Goal: Task Accomplishment & Management: Use online tool/utility

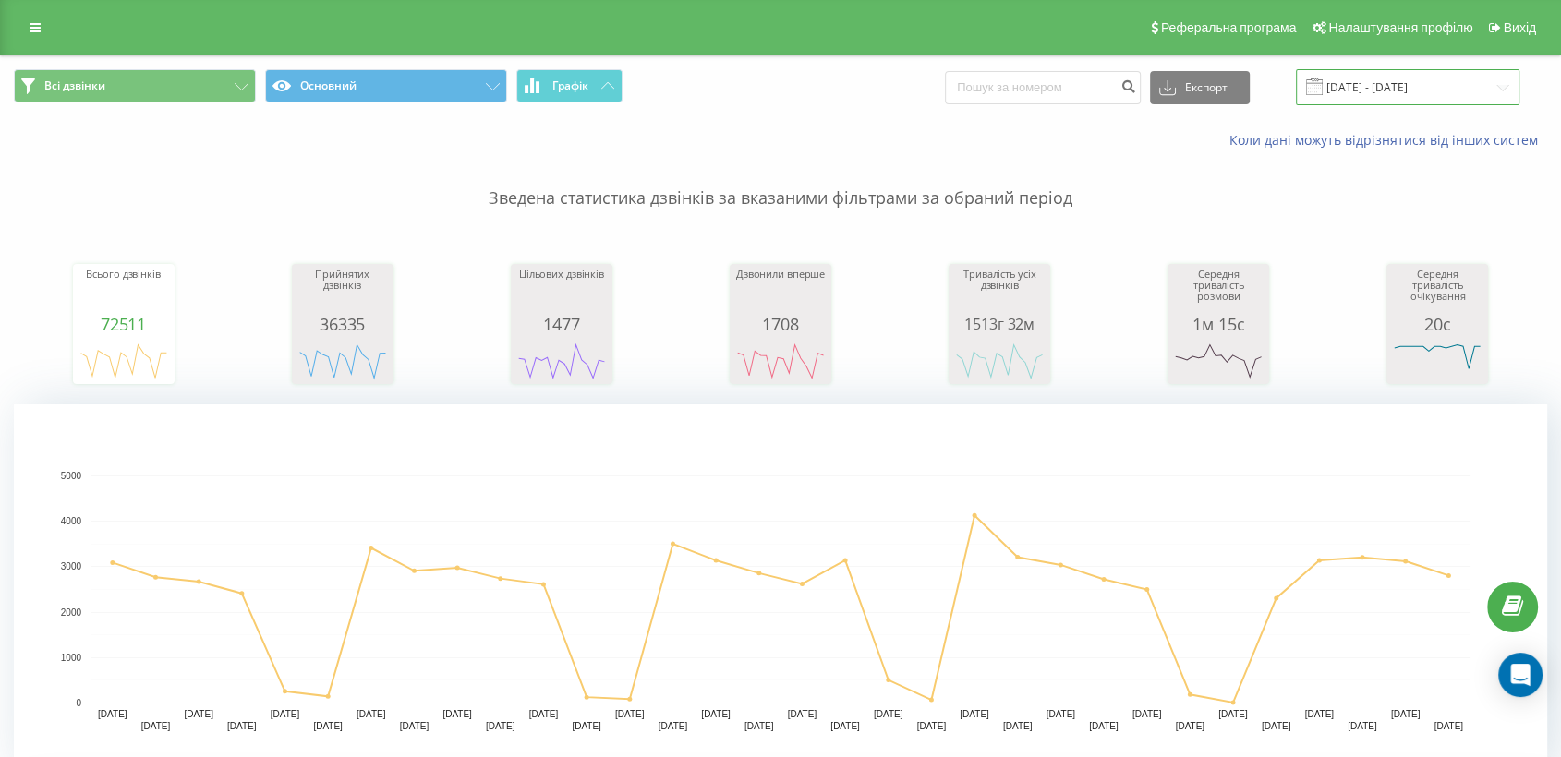
click at [1368, 81] on input "[DATE] - [DATE]" at bounding box center [1408, 87] width 224 height 36
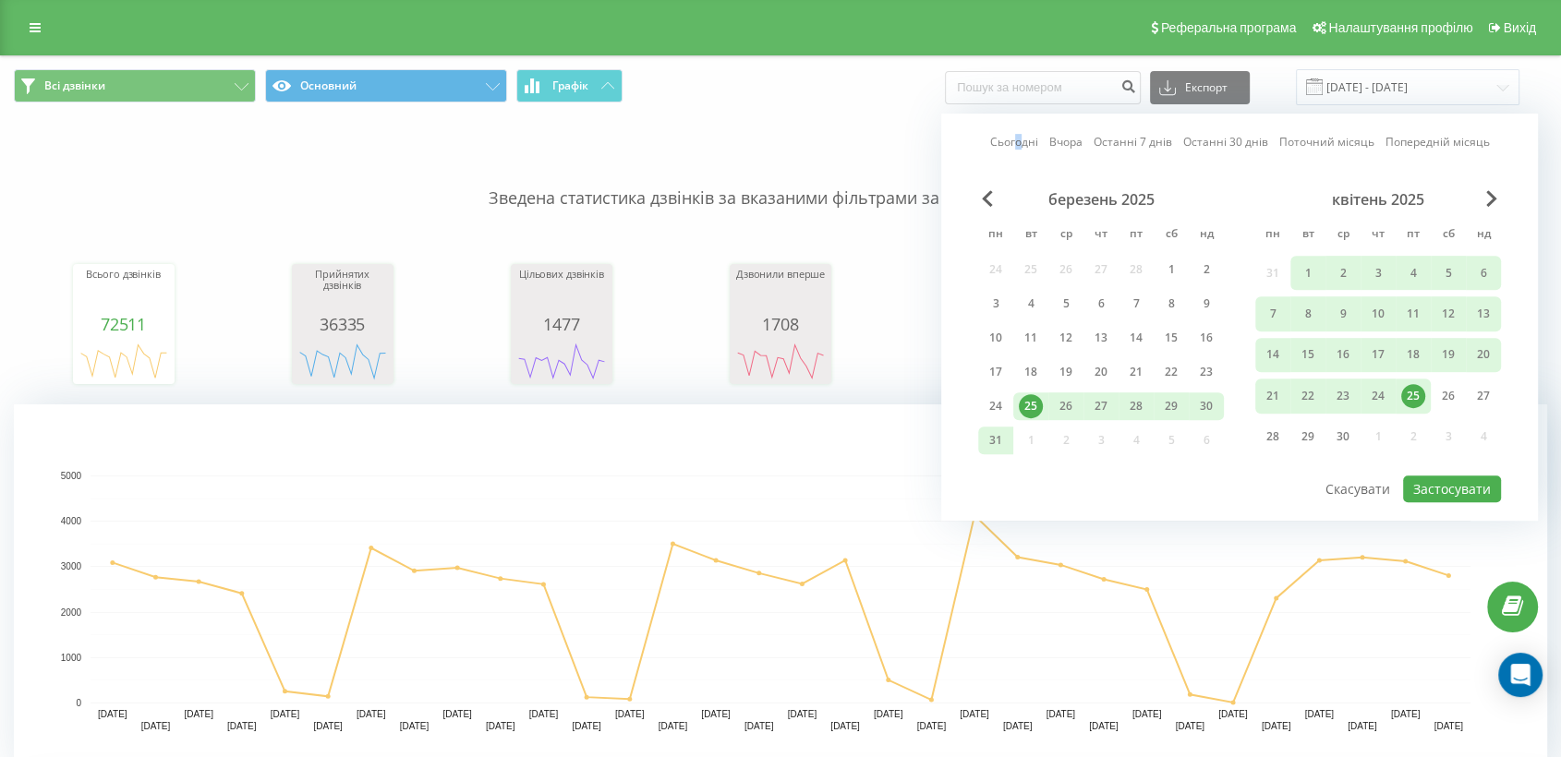
click at [1020, 140] on link "Сьогодні" at bounding box center [1014, 143] width 48 height 18
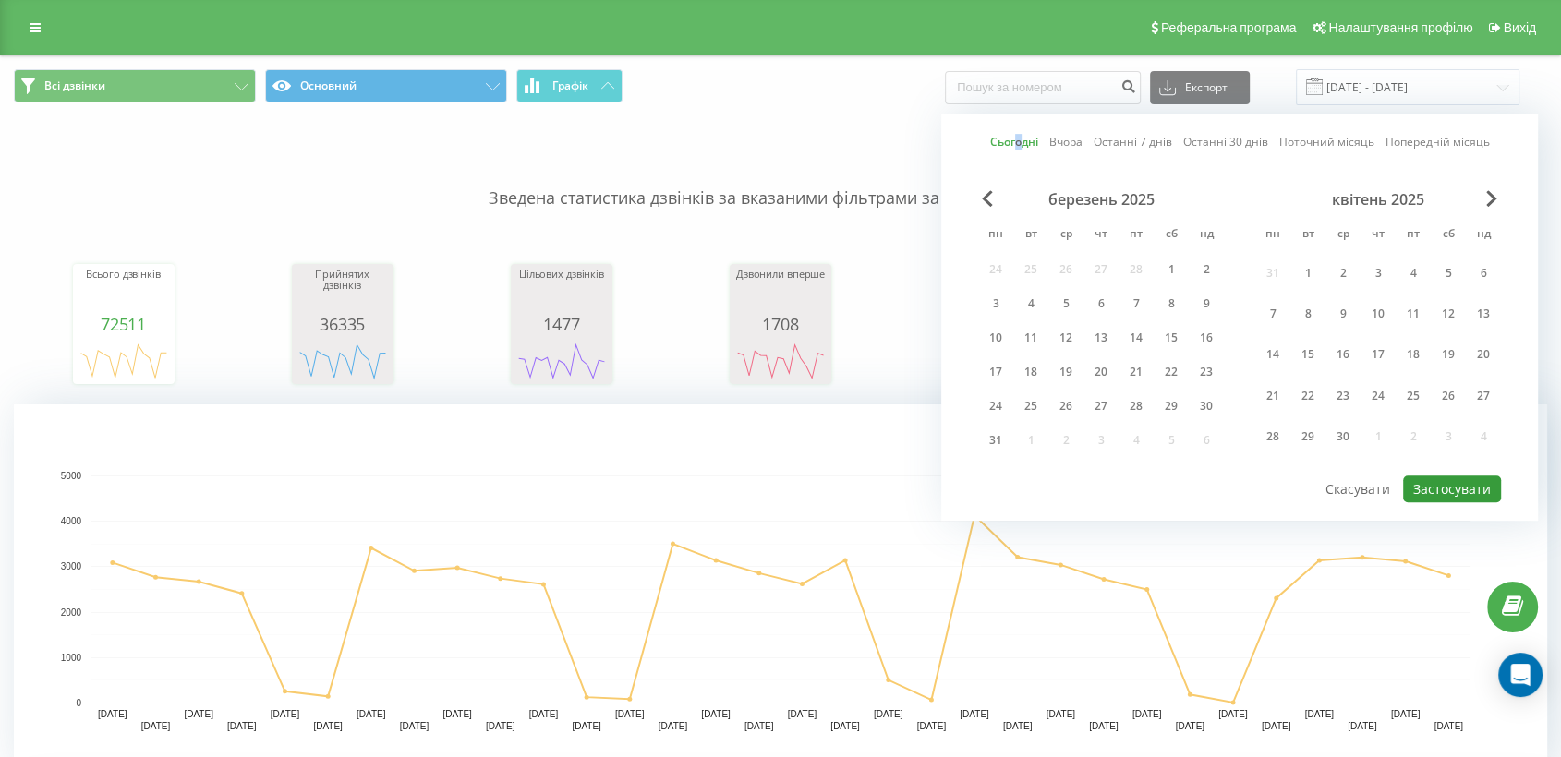
click at [1448, 480] on button "Застосувати" at bounding box center [1452, 489] width 98 height 27
type input "[DATE] - [DATE]"
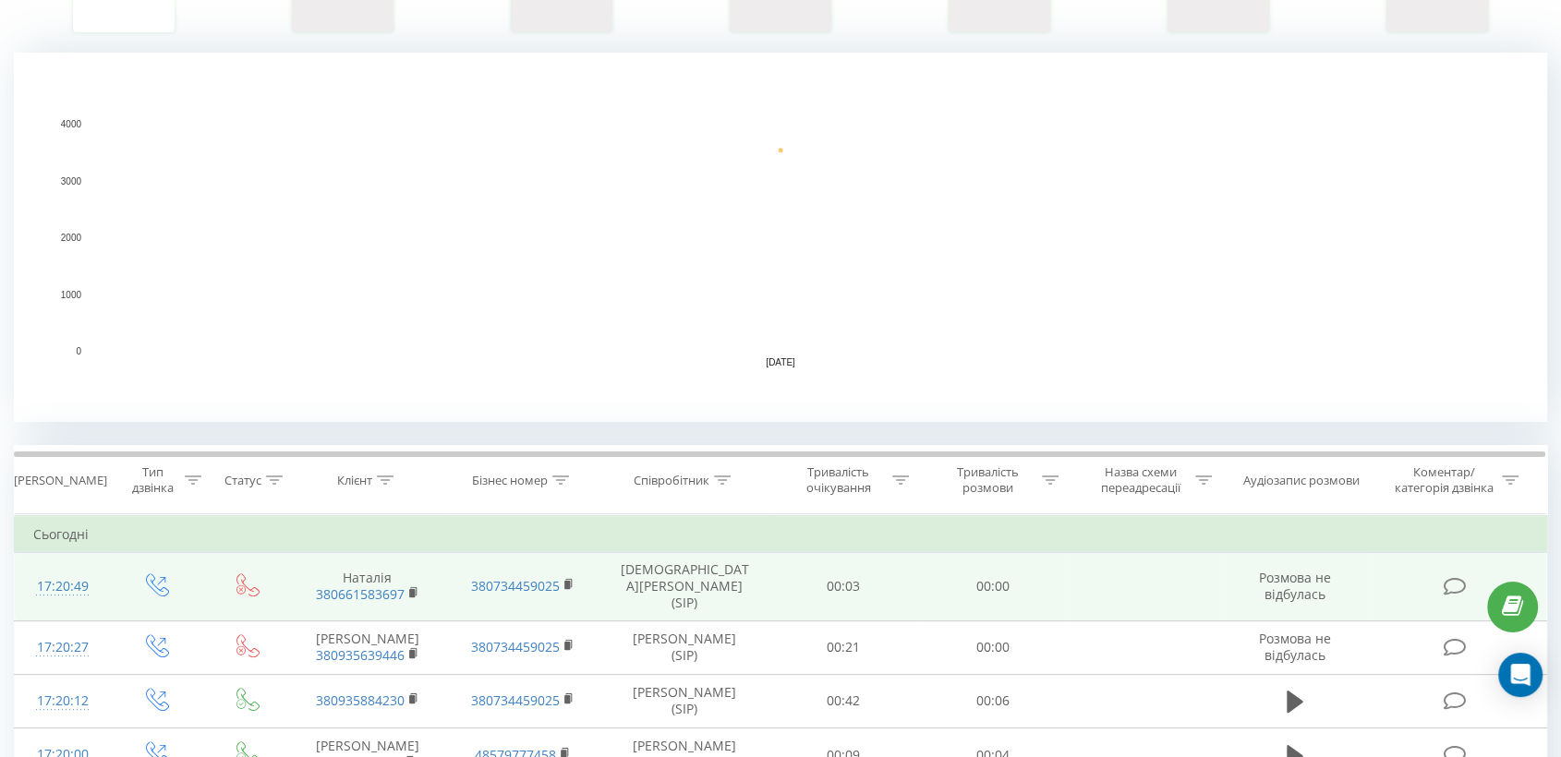
scroll to position [410, 0]
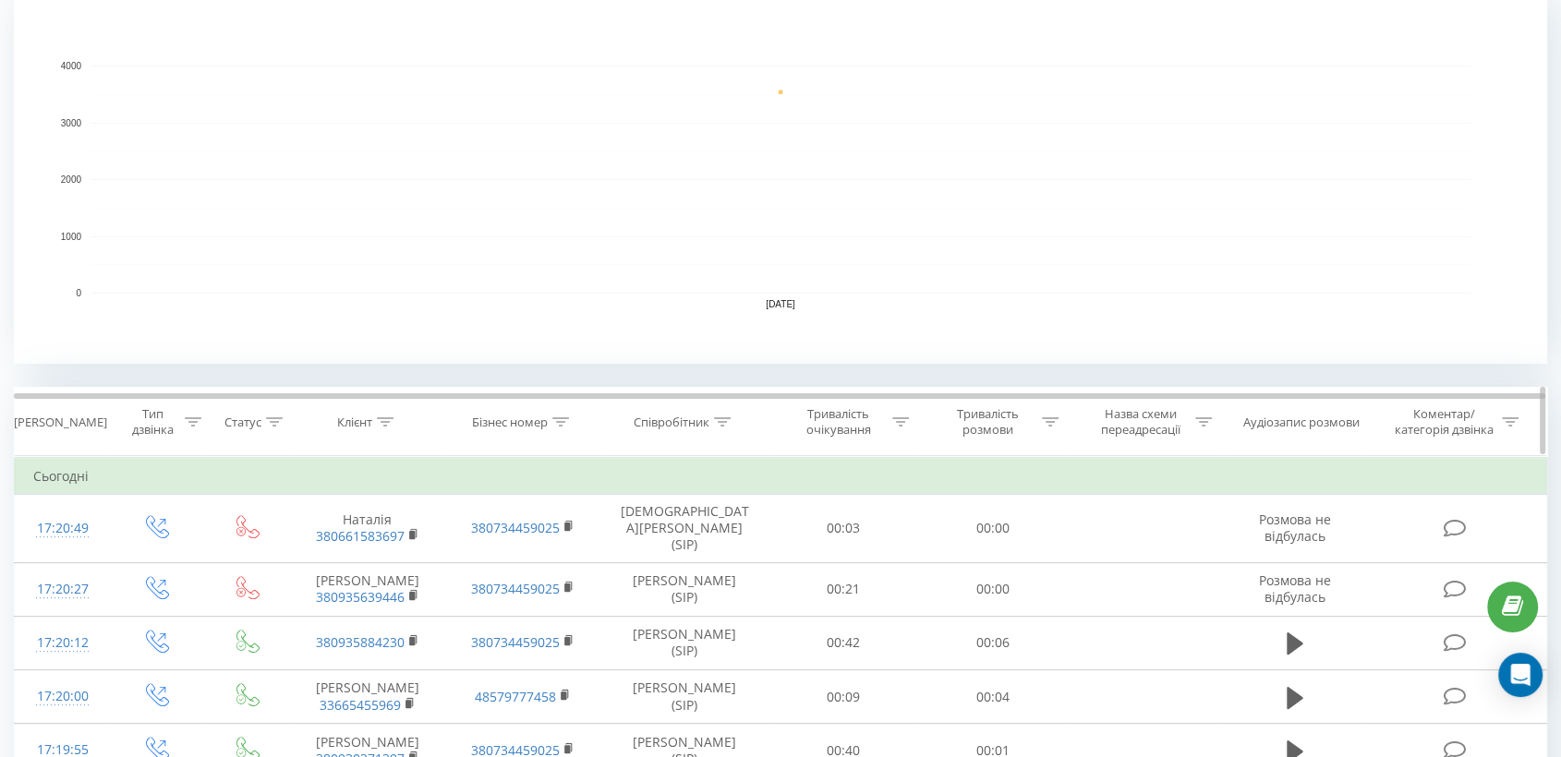
click at [726, 424] on icon at bounding box center [722, 422] width 17 height 9
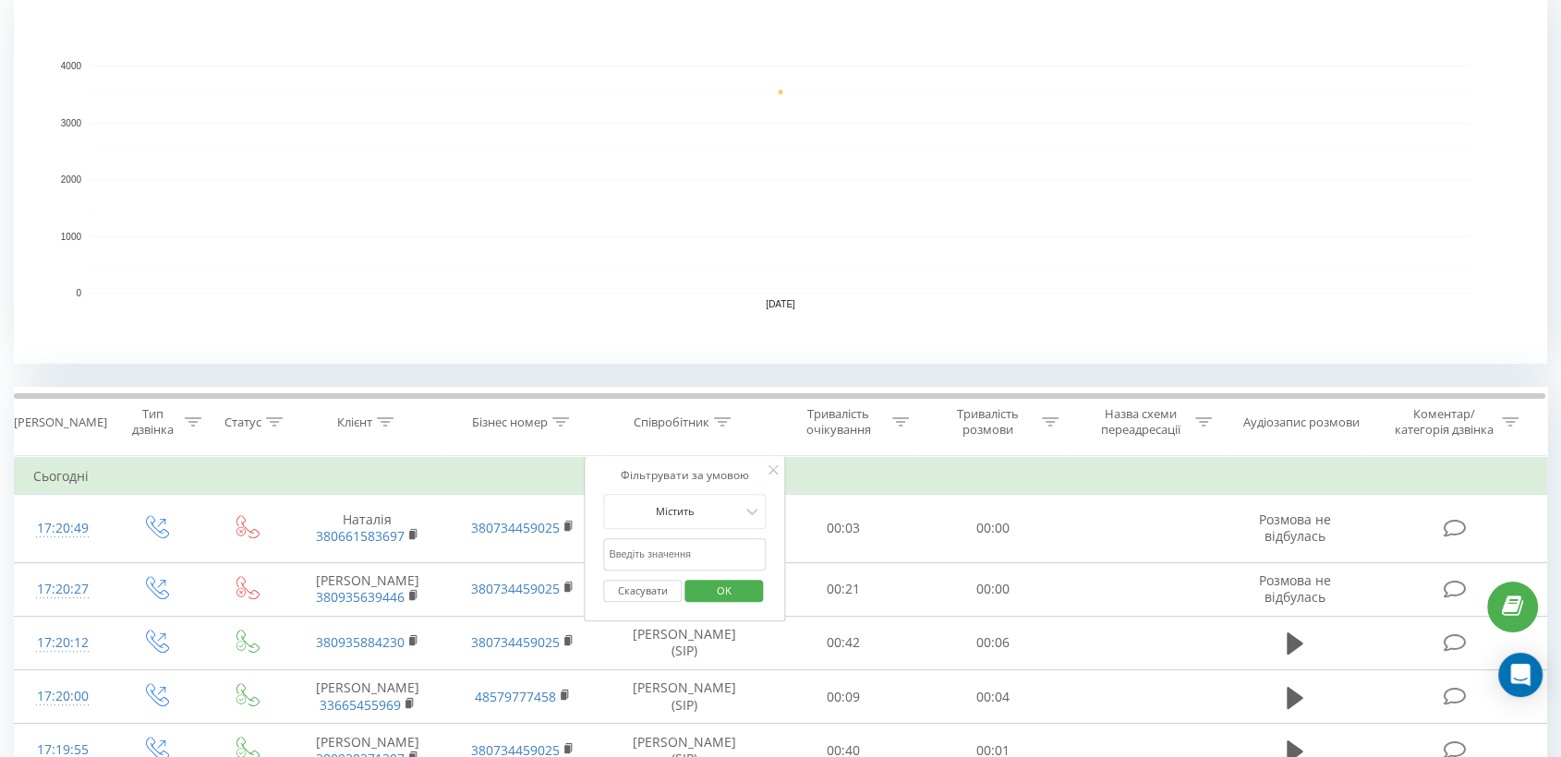
click at [662, 554] on input "text" at bounding box center [684, 555] width 163 height 32
type input "піль"
drag, startPoint x: 729, startPoint y: 593, endPoint x: 646, endPoint y: 613, distance: 85.6
click at [728, 591] on span "OK" at bounding box center [724, 590] width 52 height 29
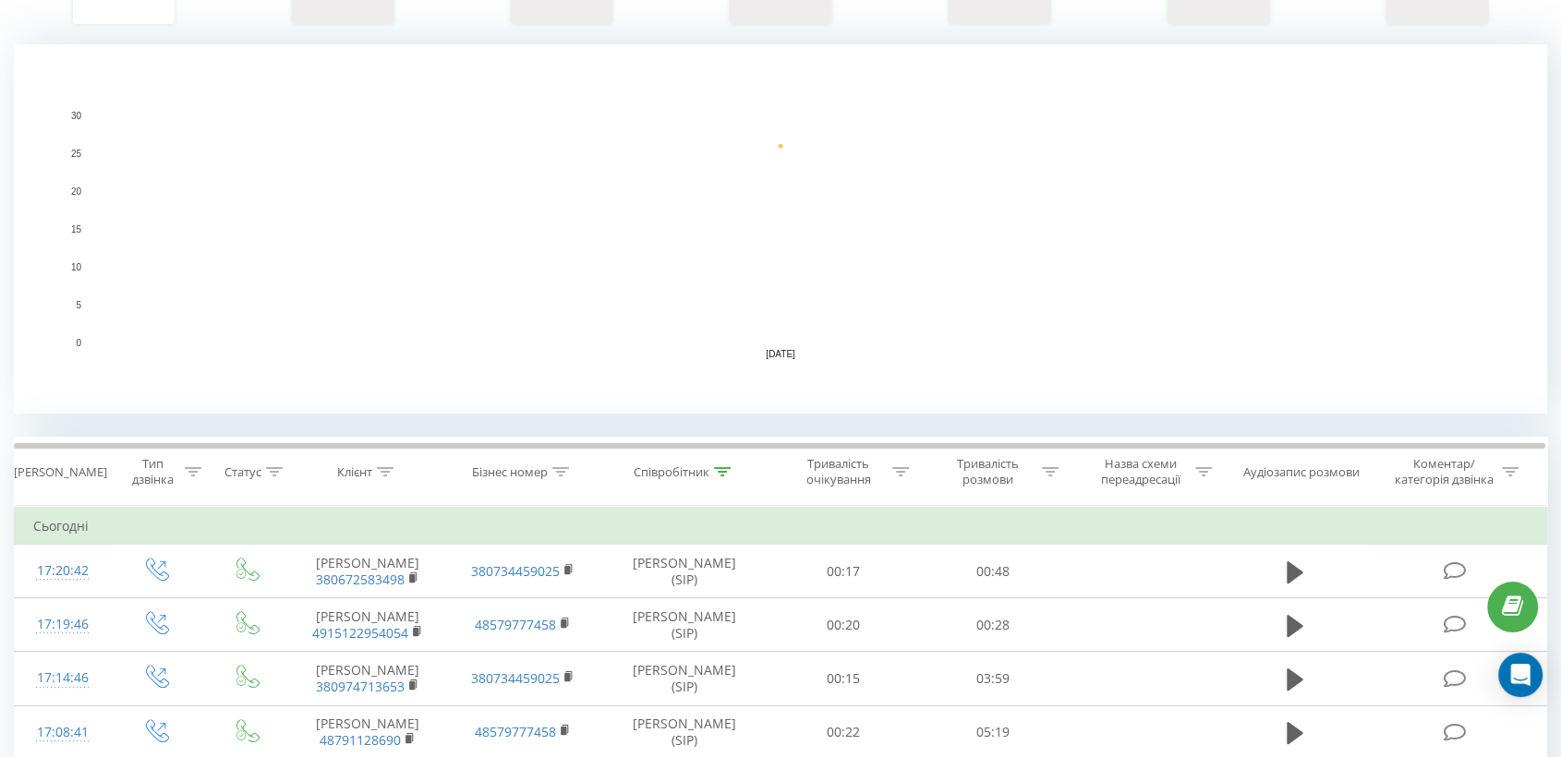
scroll to position [513, 0]
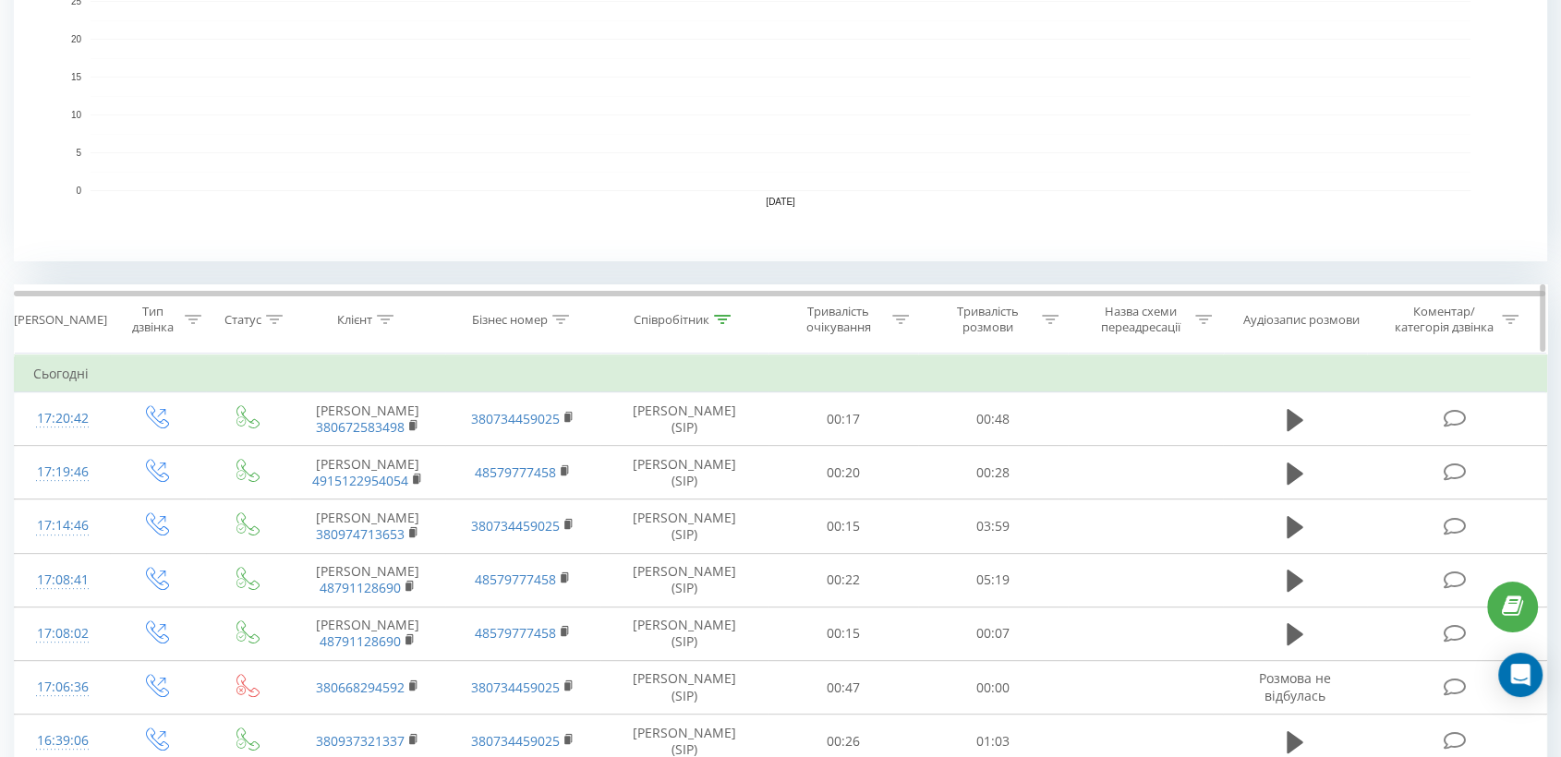
click at [901, 317] on icon at bounding box center [900, 319] width 17 height 9
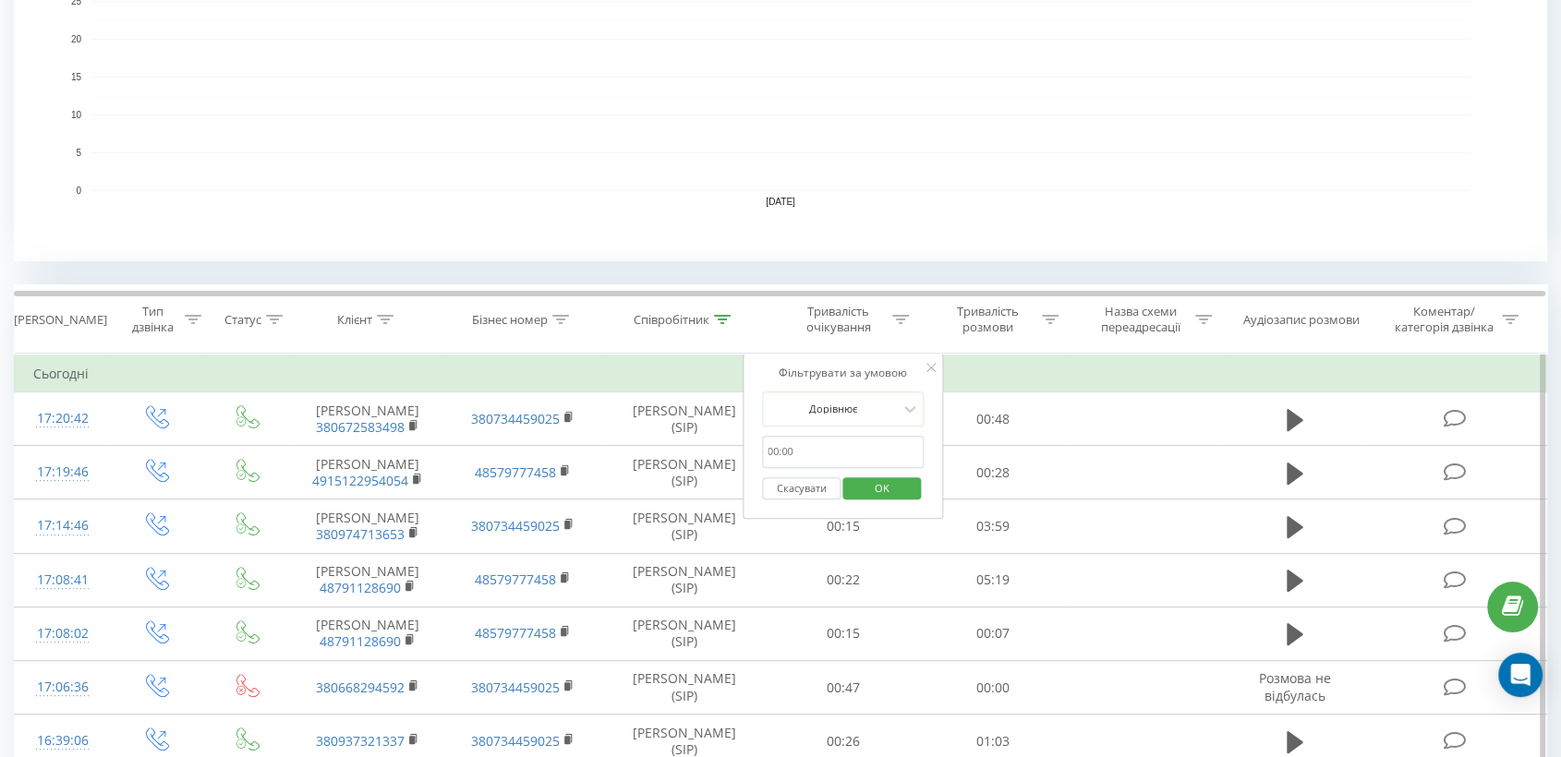
click at [793, 487] on button "Скасувати" at bounding box center [801, 489] width 79 height 23
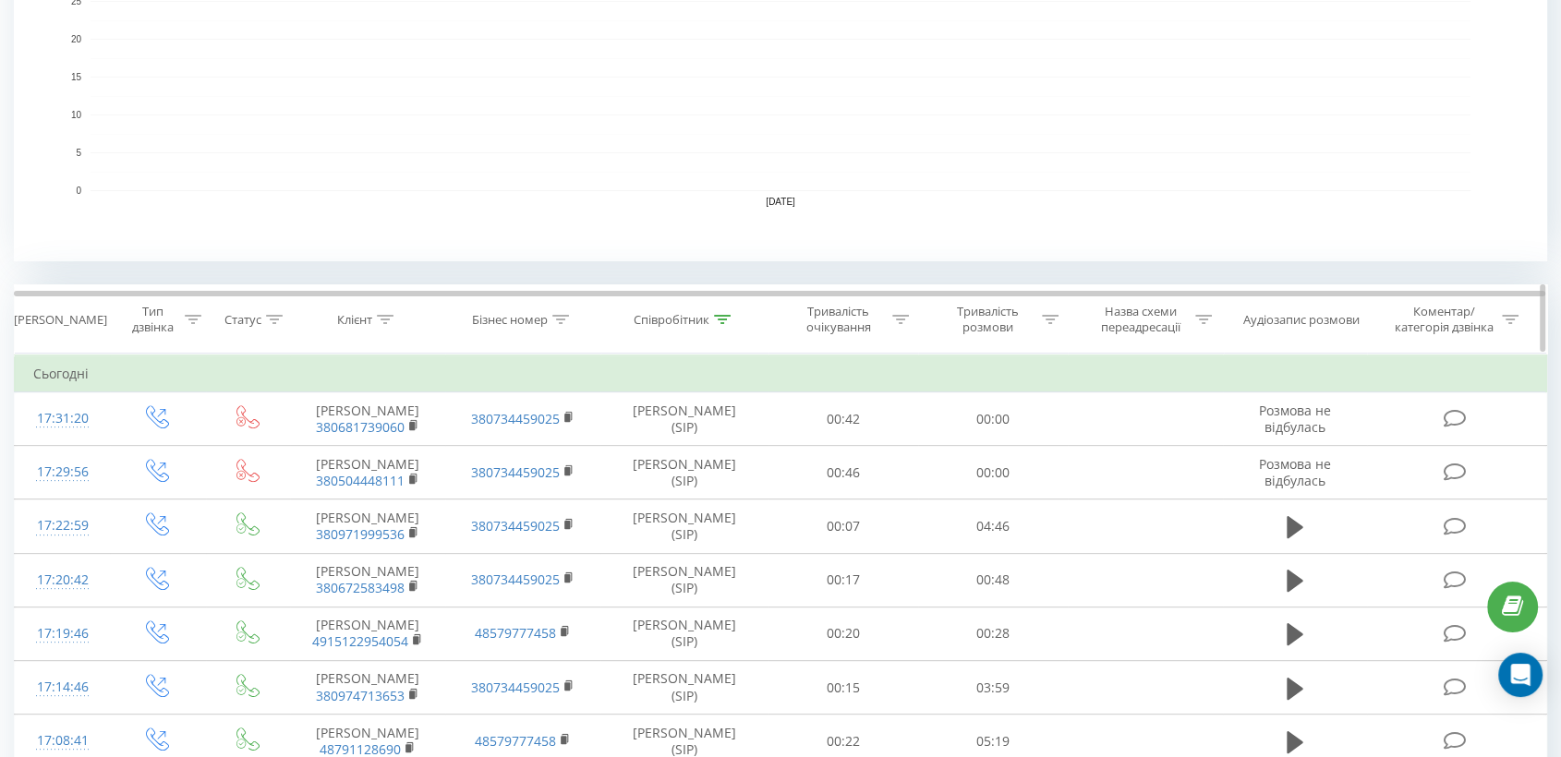
click at [909, 322] on div "Тривалість очікування" at bounding box center [844, 319] width 150 height 31
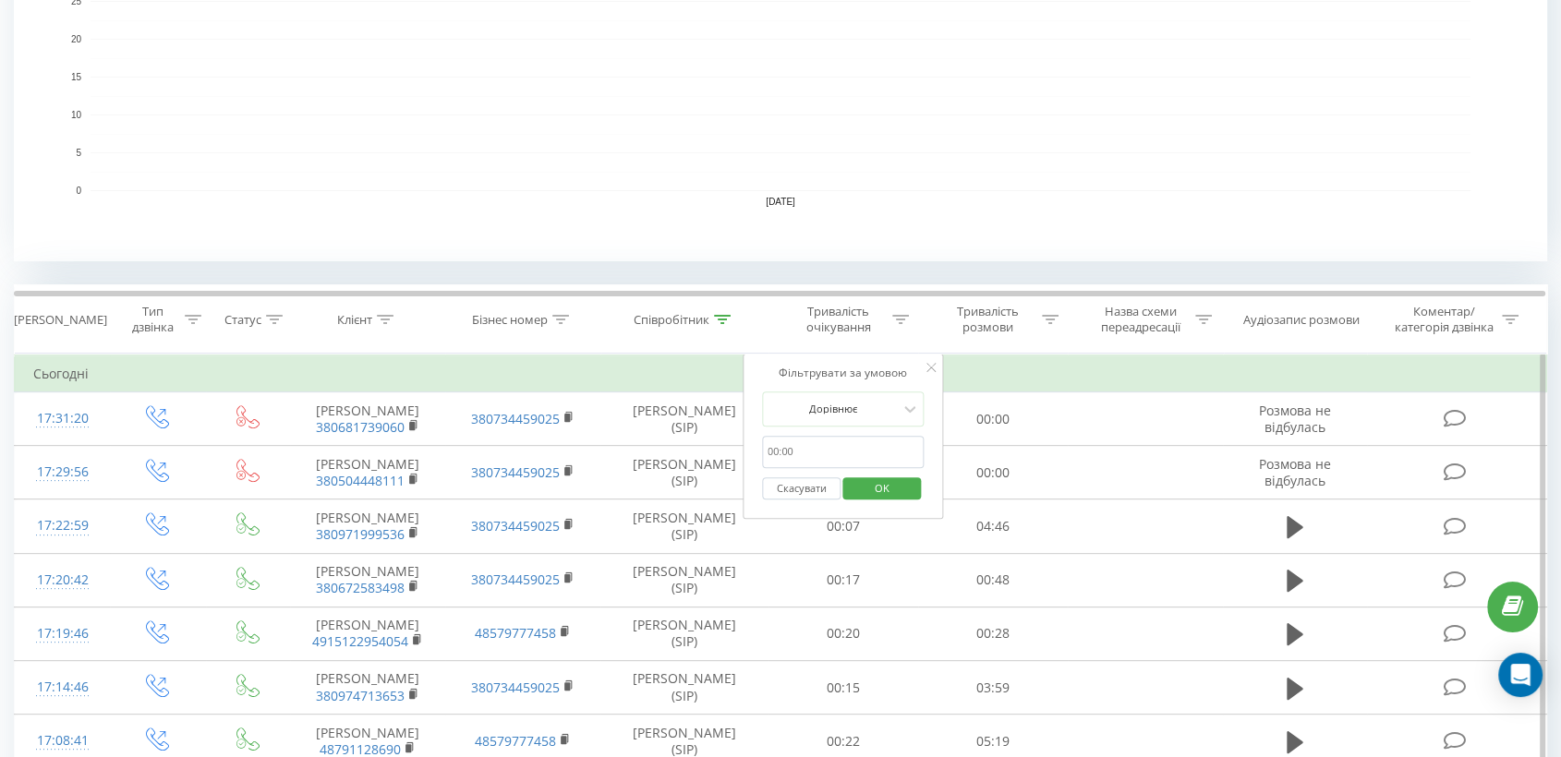
click at [810, 489] on button "Скасувати" at bounding box center [801, 489] width 79 height 23
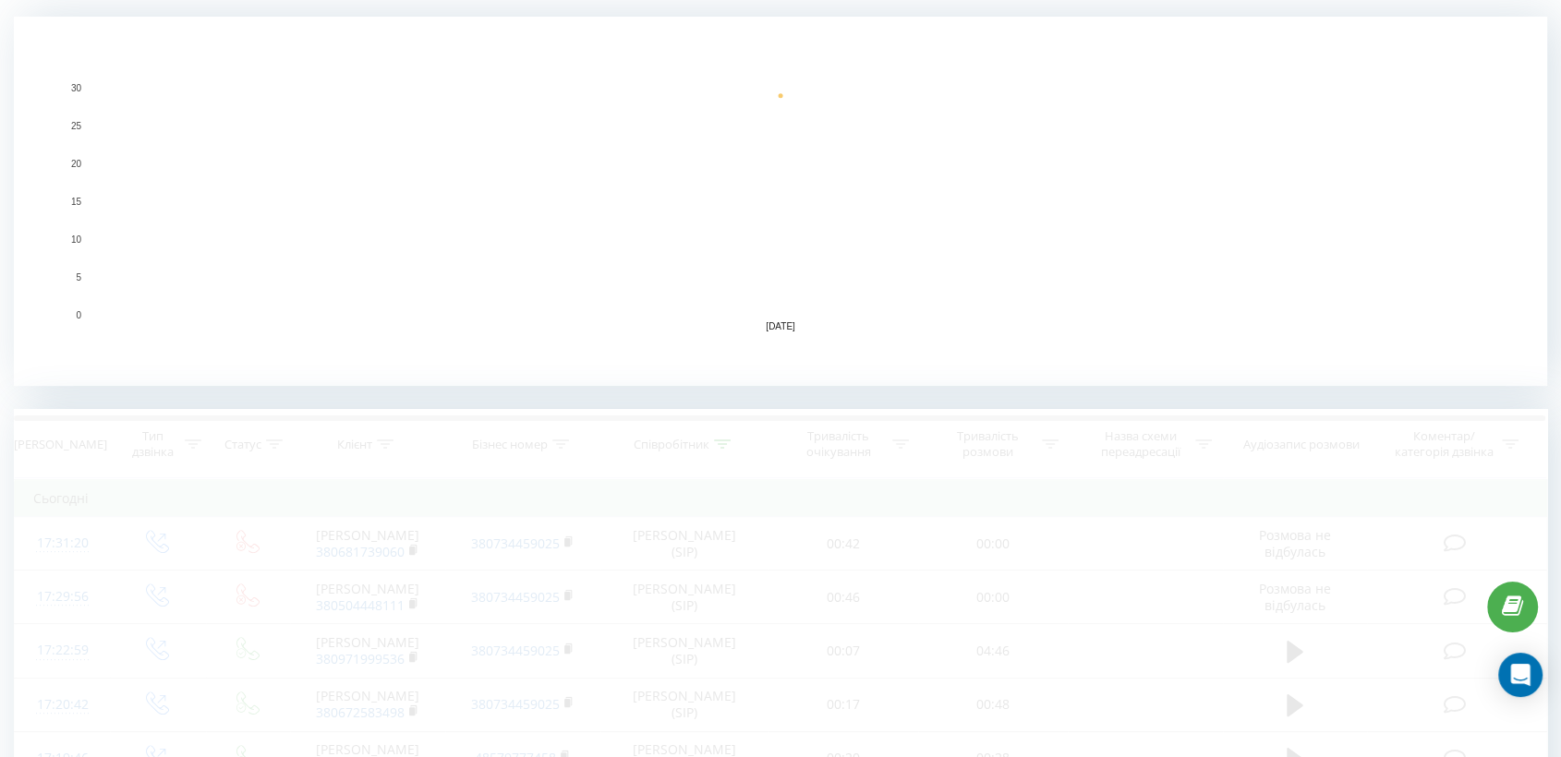
scroll to position [308, 0]
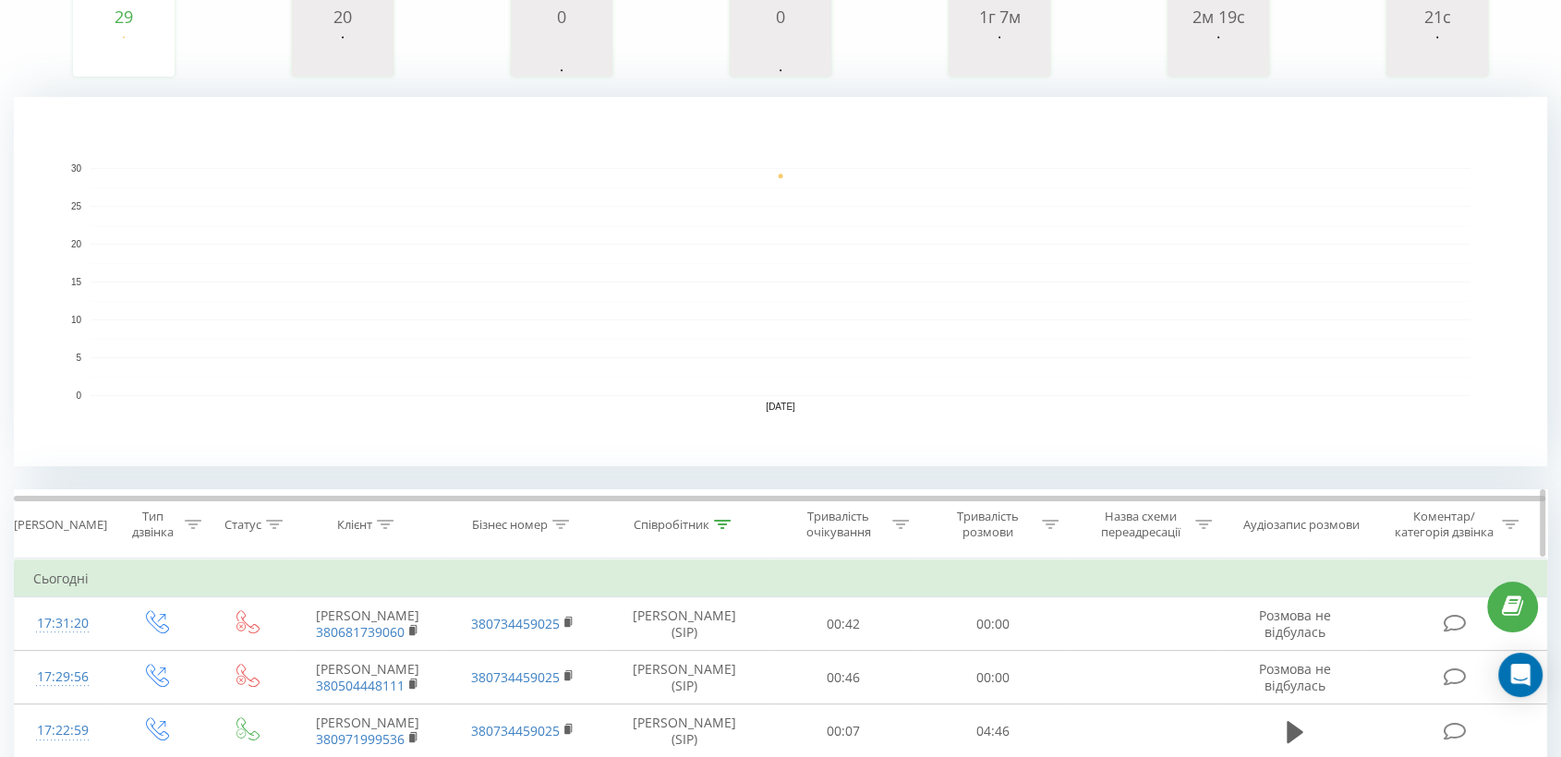
click at [1051, 530] on div at bounding box center [1050, 525] width 17 height 16
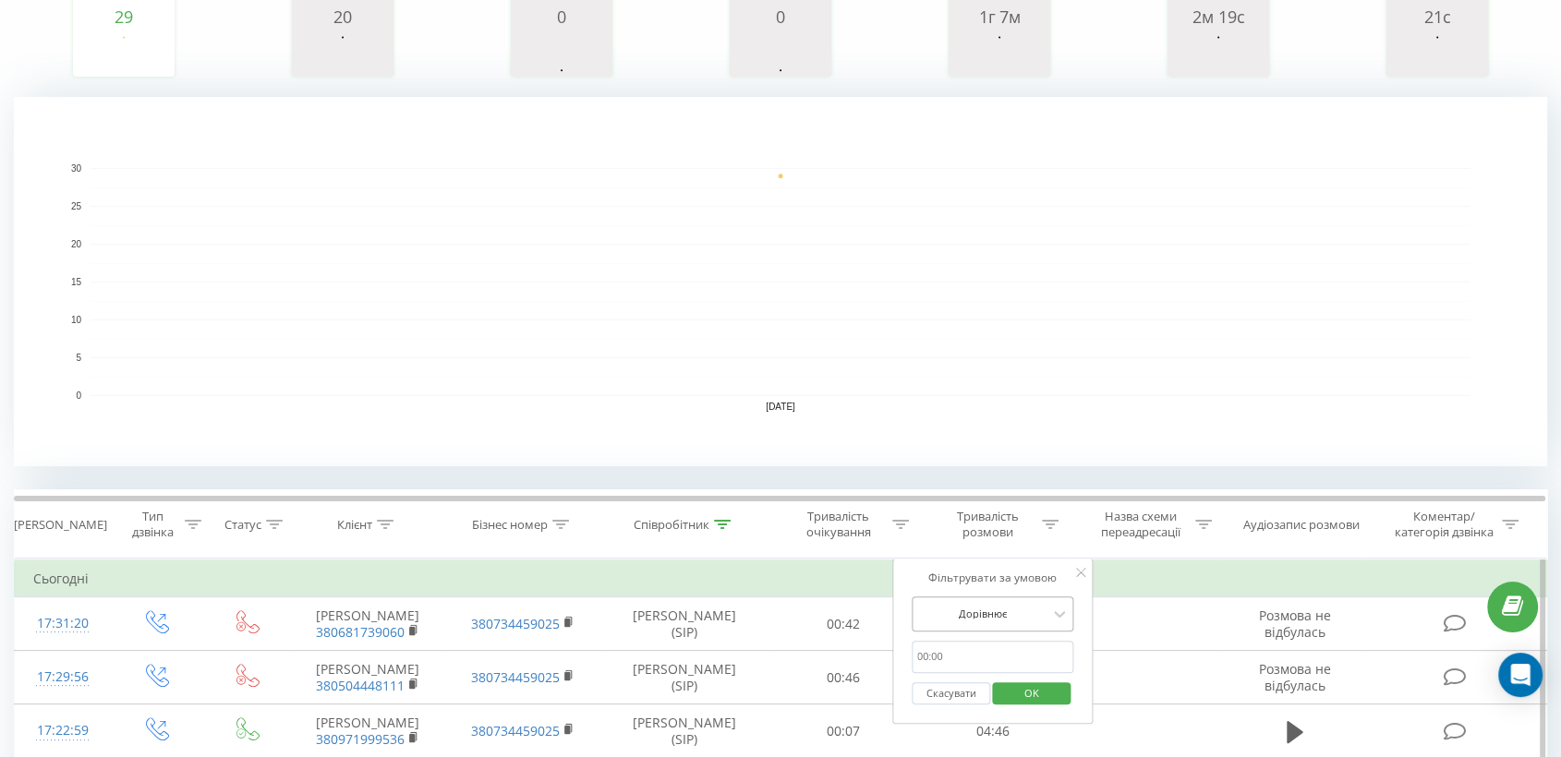
click at [998, 617] on div "Дорівнює" at bounding box center [993, 614] width 163 height 35
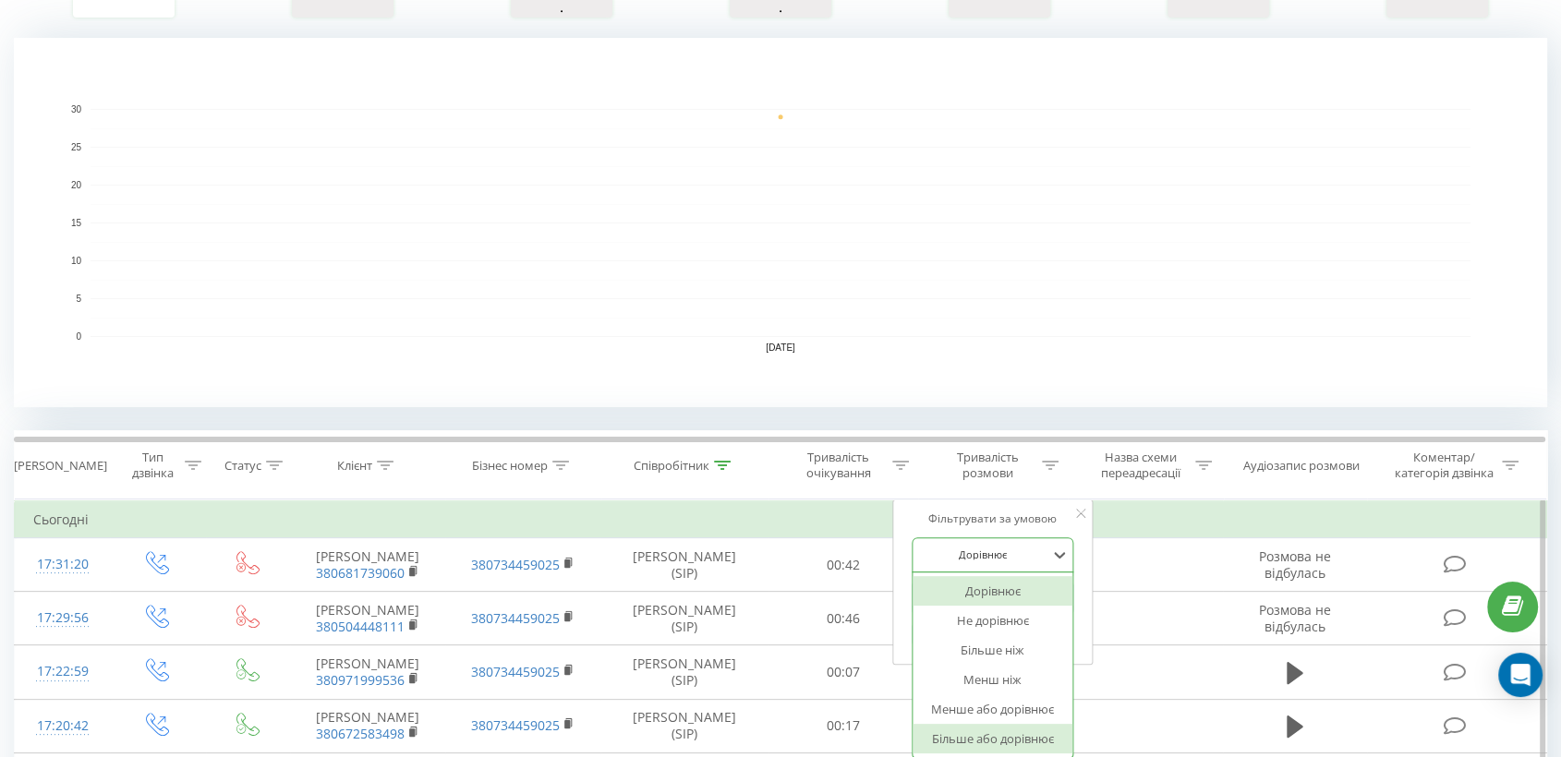
click at [1003, 736] on div "Більше або дорівнює" at bounding box center [993, 739] width 161 height 30
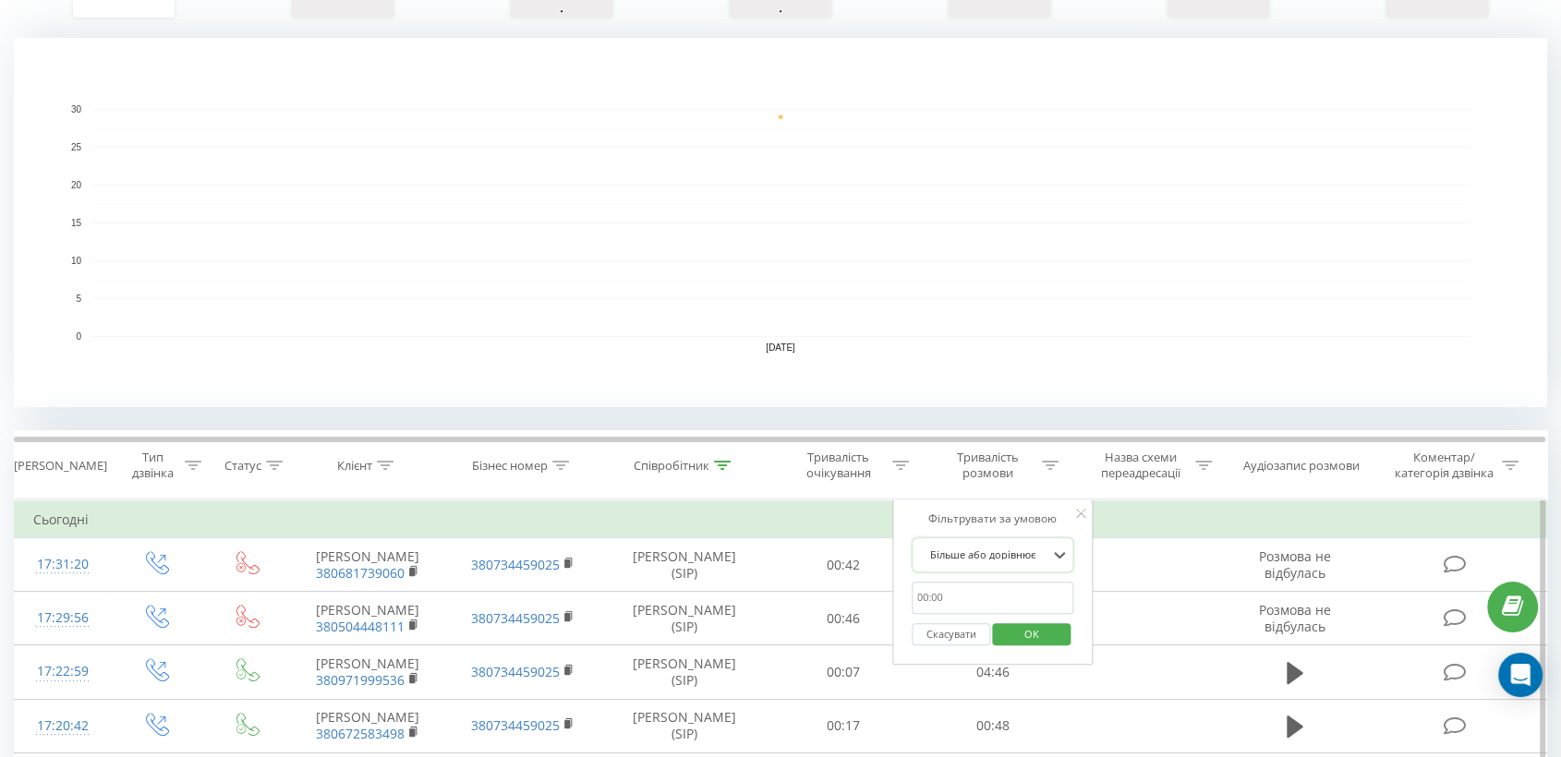
click at [976, 603] on input "text" at bounding box center [993, 598] width 163 height 32
type input "00:30"
click at [1036, 633] on span "OK" at bounding box center [1032, 634] width 52 height 29
